Goal: Task Accomplishment & Management: Use online tool/utility

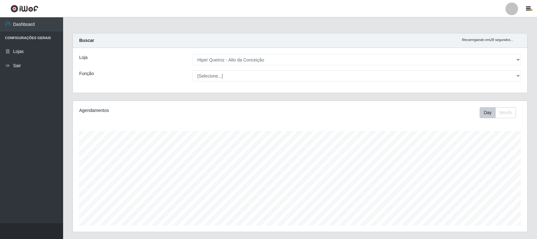
select select "515"
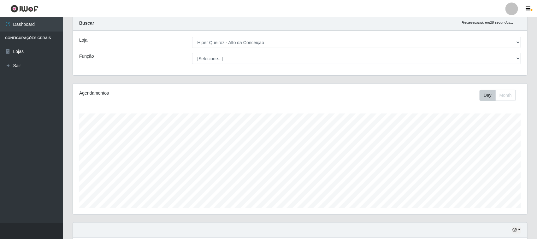
scroll to position [131, 454]
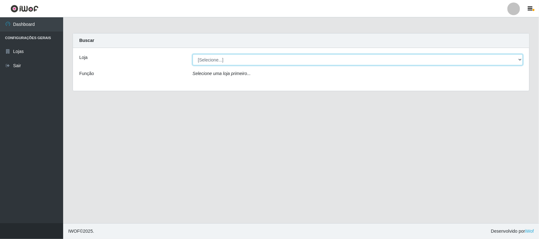
click at [217, 54] on select "[Selecione...] Hiper Queiroz - [GEOGRAPHIC_DATA]" at bounding box center [357, 59] width 330 height 11
select select "515"
click at [192, 54] on select "[Selecione...] Hiper Queiroz - [GEOGRAPHIC_DATA]" at bounding box center [357, 59] width 330 height 11
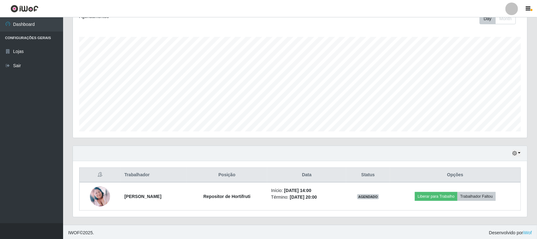
scroll to position [96, 0]
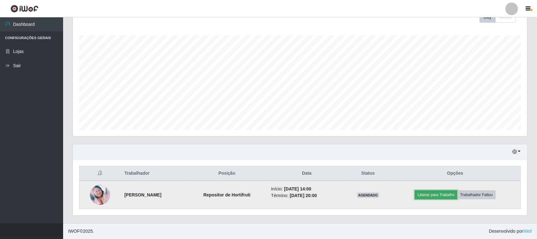
click at [442, 197] on button "Liberar para Trabalho" at bounding box center [436, 195] width 43 height 9
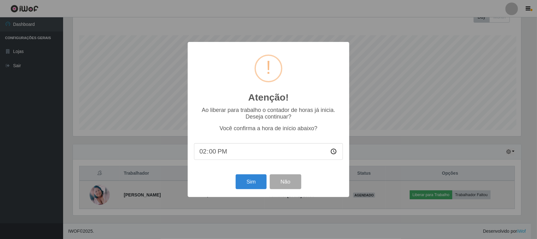
scroll to position [131, 450]
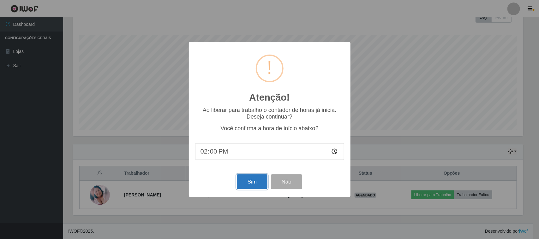
click at [253, 185] on button "Sim" at bounding box center [252, 181] width 31 height 15
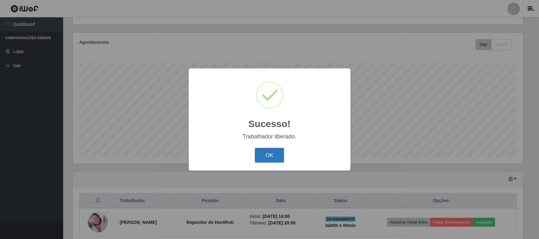
click at [277, 157] on button "OK" at bounding box center [269, 155] width 29 height 15
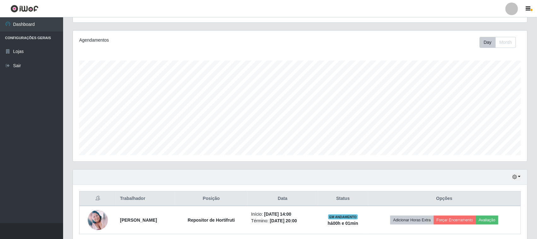
scroll to position [57, 0]
